Goal: Task Accomplishment & Management: Use online tool/utility

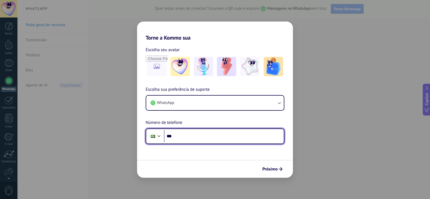
click at [192, 137] on input "***" at bounding box center [224, 136] width 120 height 12
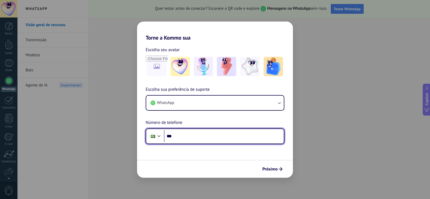
click at [188, 139] on input "***" at bounding box center [224, 136] width 120 height 12
type input "**********"
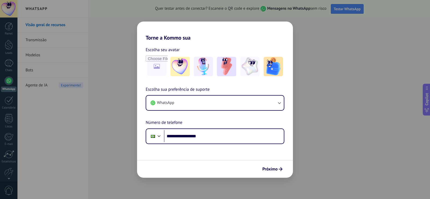
drag, startPoint x: 267, startPoint y: 164, endPoint x: 270, endPoint y: 170, distance: 6.5
click at [268, 165] on button "Próximo" at bounding box center [272, 168] width 25 height 9
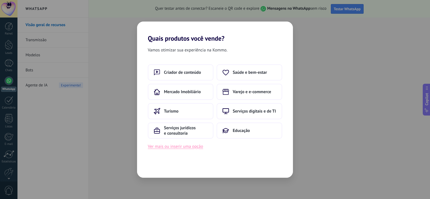
click at [194, 147] on button "Ver mais ou inserir uma opção" at bounding box center [175, 146] width 55 height 7
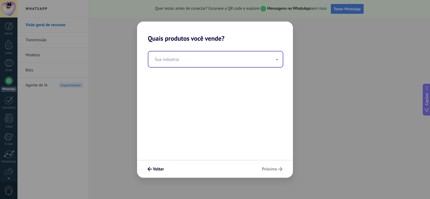
click at [167, 59] on input "text" at bounding box center [215, 59] width 134 height 16
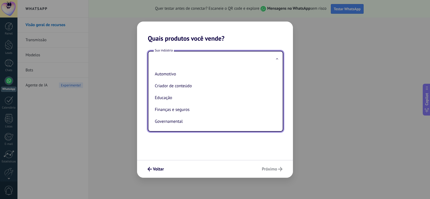
click at [174, 86] on li "Criador de conteúdo" at bounding box center [215, 86] width 124 height 12
type input "**********"
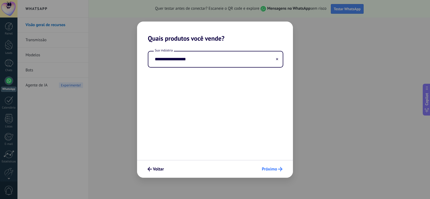
click at [271, 168] on span "Próximo" at bounding box center [269, 169] width 15 height 4
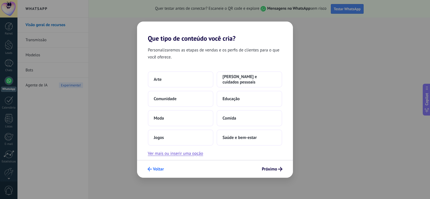
click at [155, 168] on span "Voltar" at bounding box center [158, 169] width 11 height 4
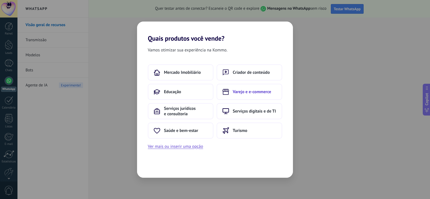
click at [246, 92] on span "Varejo e e-commerce" at bounding box center [252, 91] width 38 height 5
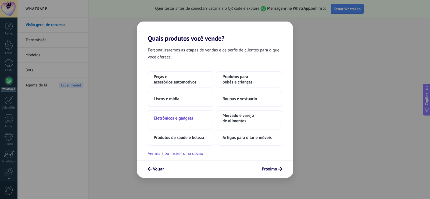
click at [178, 119] on span "Eletrônicos e gadgets" at bounding box center [173, 117] width 39 height 5
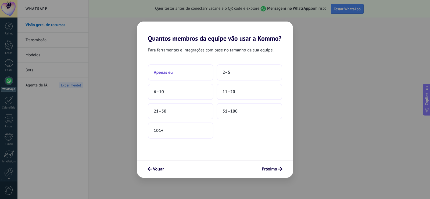
click at [177, 74] on button "Apenas eu" at bounding box center [181, 72] width 66 height 16
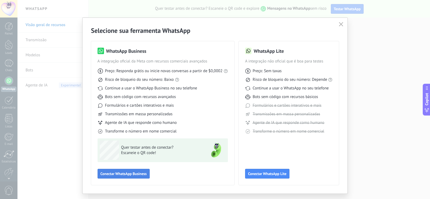
click at [117, 173] on span "Conectar WhatsApp Business" at bounding box center [123, 173] width 46 height 4
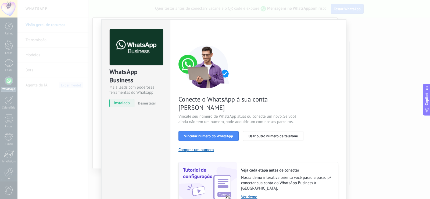
scroll to position [18, 0]
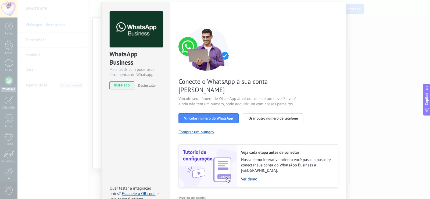
click at [246, 176] on link "Ver demo" at bounding box center [286, 178] width 91 height 5
click at [219, 116] on span "Vincular número do WhatsApp" at bounding box center [208, 118] width 49 height 4
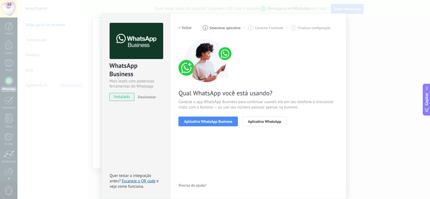
scroll to position [6, 0]
click at [220, 121] on span "Aplicativo WhatsApp Business" at bounding box center [208, 121] width 48 height 4
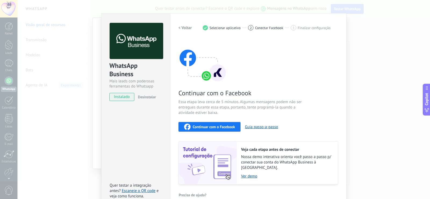
click at [213, 125] on span "Continuar com o Facebook" at bounding box center [214, 127] width 42 height 4
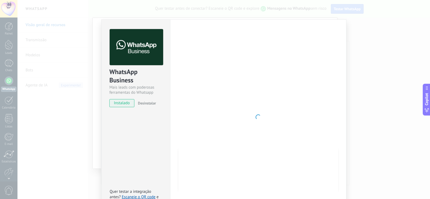
scroll to position [12, 0]
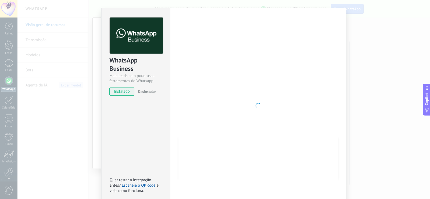
click at [129, 91] on span "instalado" at bounding box center [122, 91] width 24 height 8
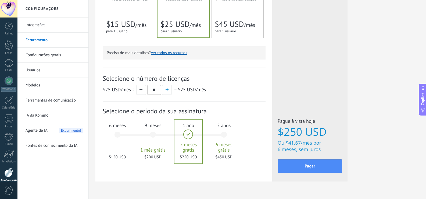
scroll to position [166, 0]
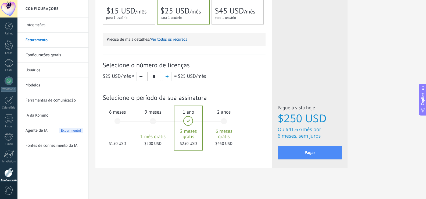
click at [163, 136] on span "1 mês grátis" at bounding box center [152, 136] width 29 height 5
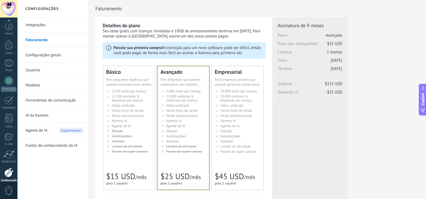
scroll to position [25, 0]
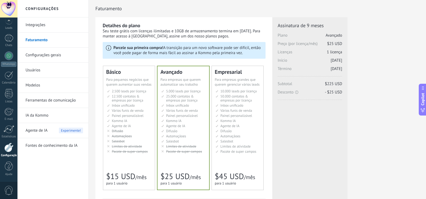
click at [54, 99] on link "Ferramentas de comunicação" at bounding box center [55, 100] width 58 height 15
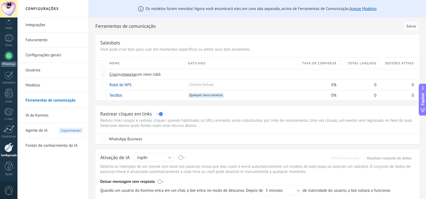
click at [10, 55] on div at bounding box center [9, 55] width 9 height 9
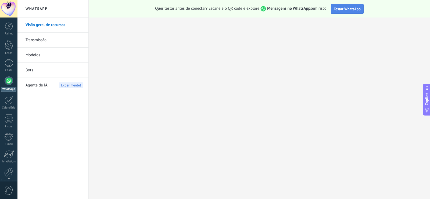
click at [345, 11] on span "Testar WhatsApp" at bounding box center [347, 8] width 27 height 5
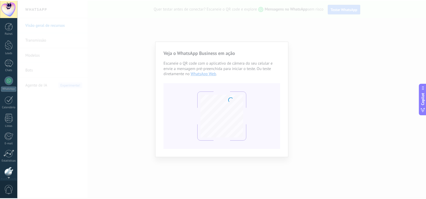
scroll to position [25, 0]
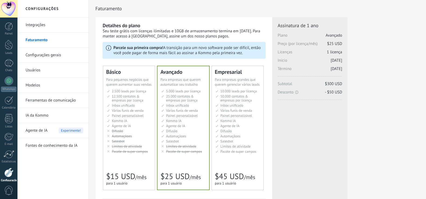
click at [61, 24] on link "Integrações" at bounding box center [55, 24] width 58 height 15
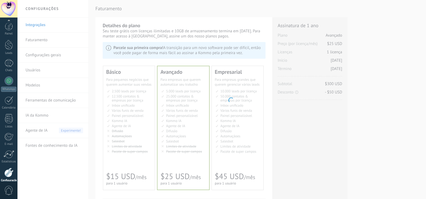
scroll to position [25, 0]
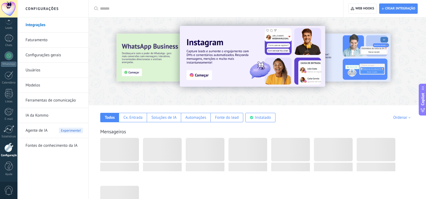
click at [48, 100] on link "Ferramentas de comunicação" at bounding box center [55, 100] width 58 height 15
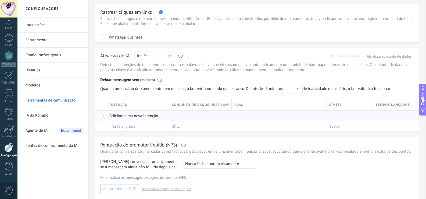
scroll to position [107, 0]
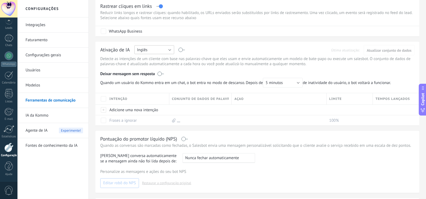
click at [165, 49] on button "Inglês" at bounding box center [154, 49] width 40 height 9
click at [149, 79] on span "Português" at bounding box center [151, 77] width 41 height 5
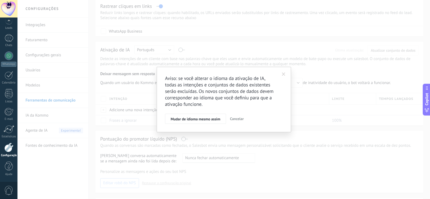
click at [232, 118] on span "Cancelar" at bounding box center [237, 118] width 14 height 5
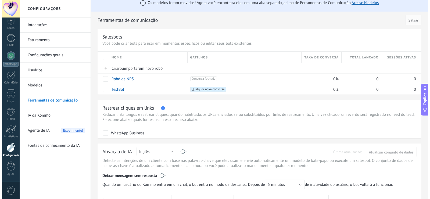
scroll to position [0, 0]
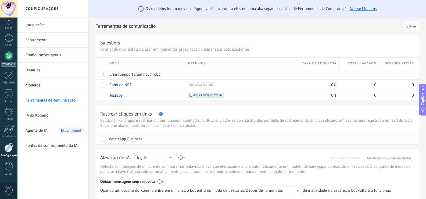
click at [5, 58] on div at bounding box center [9, 55] width 9 height 9
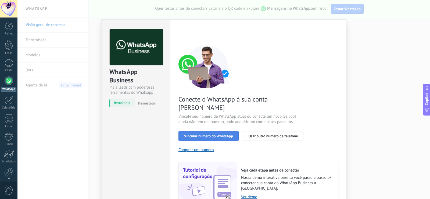
click at [215, 134] on span "Vincular número do WhatsApp" at bounding box center [208, 136] width 49 height 4
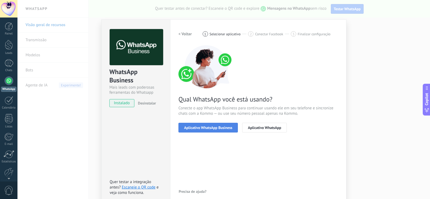
click at [207, 126] on span "Aplicativo WhatsApp Business" at bounding box center [208, 127] width 48 height 4
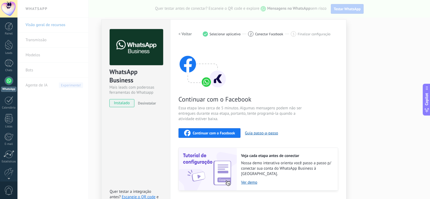
click at [216, 135] on div "Continuar com o Facebook" at bounding box center [209, 133] width 51 height 6
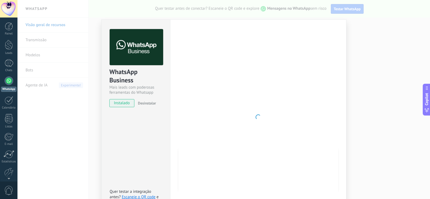
click at [234, 83] on div at bounding box center [258, 117] width 160 height 176
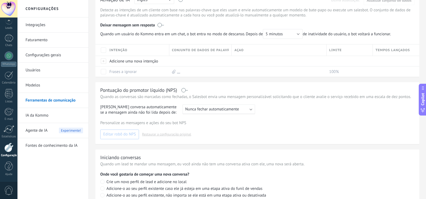
scroll to position [196, 0]
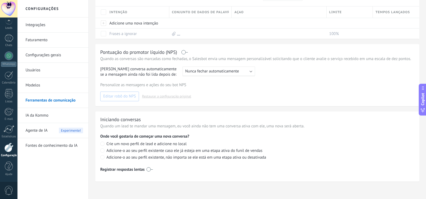
click at [30, 22] on link "Integrações" at bounding box center [55, 24] width 58 height 15
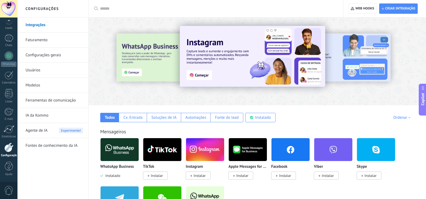
click at [121, 73] on div at bounding box center [126, 61] width 118 height 48
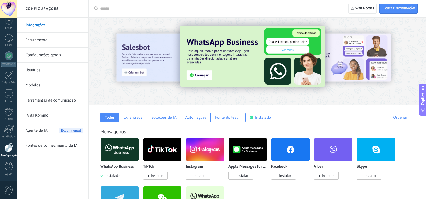
click at [202, 76] on img at bounding box center [252, 56] width 145 height 61
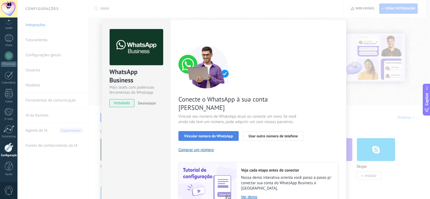
click at [222, 131] on button "Vincular número do WhatsApp" at bounding box center [208, 136] width 60 height 10
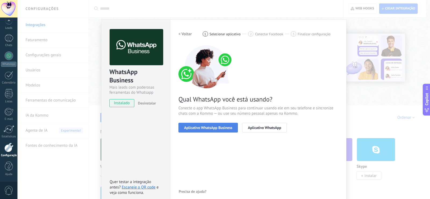
click at [231, 127] on span "Aplicativo WhatsApp Business" at bounding box center [208, 127] width 48 height 4
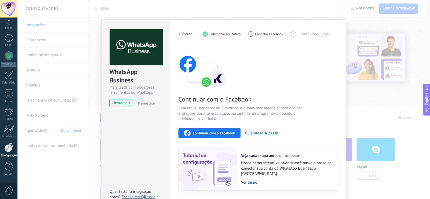
click at [228, 134] on span "Continuar com o Facebook" at bounding box center [214, 133] width 42 height 4
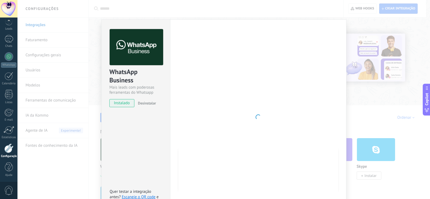
scroll to position [25, 0]
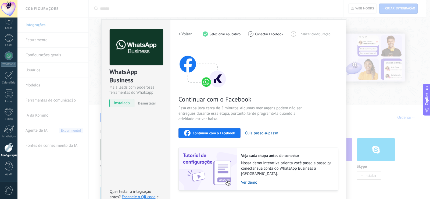
click at [215, 135] on div "Continuar com o Facebook" at bounding box center [209, 133] width 51 height 6
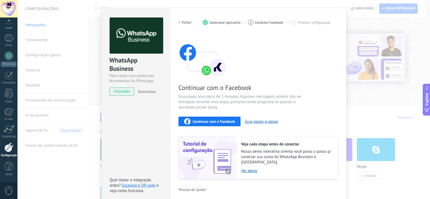
click at [214, 119] on span "Continuar com o Facebook" at bounding box center [214, 121] width 42 height 4
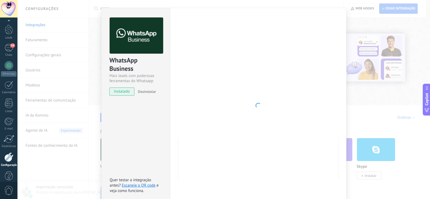
scroll to position [25, 0]
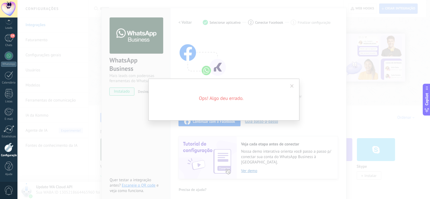
click at [292, 86] on span at bounding box center [291, 86] width 3 height 4
